Goal: Navigation & Orientation: Find specific page/section

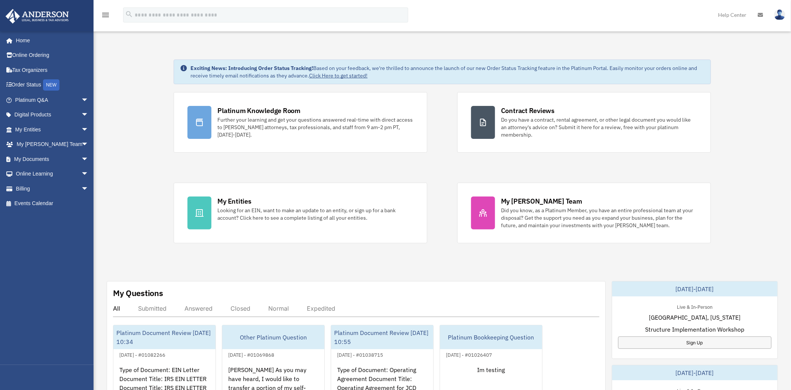
click at [780, 14] on img at bounding box center [779, 14] width 11 height 11
click at [735, 165] on div "Exciting News: Introducing Order Status Tracking! Based on your feedback, we're…" at bounding box center [442, 377] width 709 height 673
click at [20, 40] on link "Home" at bounding box center [52, 40] width 95 height 15
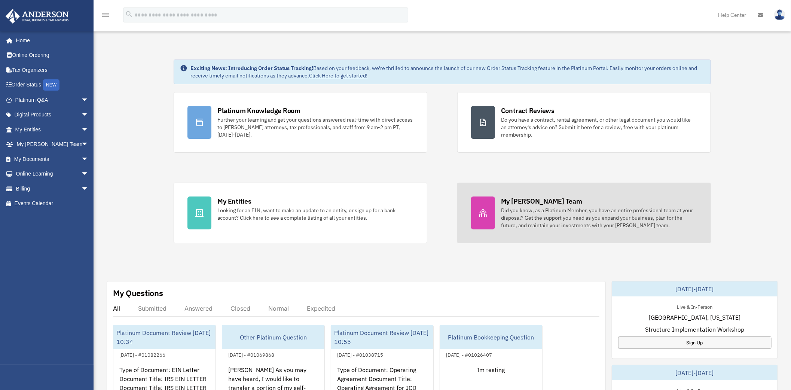
click at [547, 208] on div "Did you know, as a Platinum Member, you have an entire professional team at you…" at bounding box center [599, 218] width 196 height 22
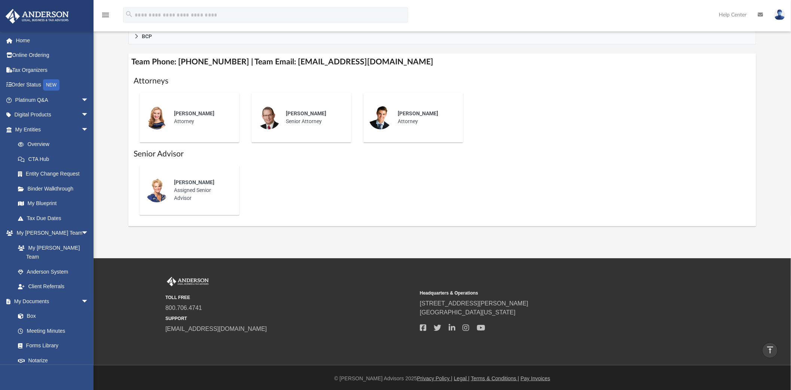
scroll to position [262, 0]
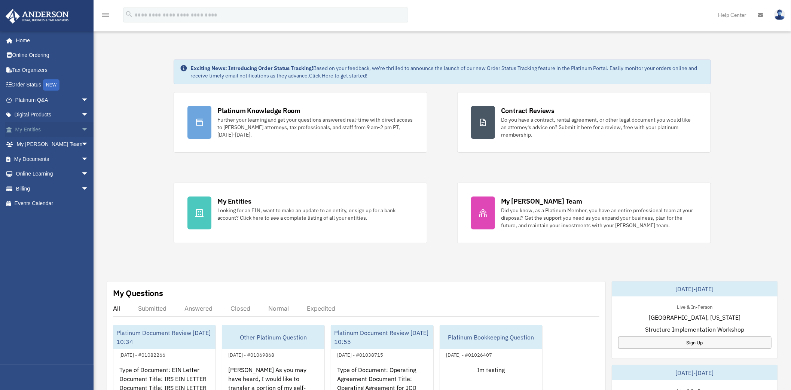
click at [81, 132] on span "arrow_drop_down" at bounding box center [88, 129] width 15 height 15
